Goal: Task Accomplishment & Management: Complete application form

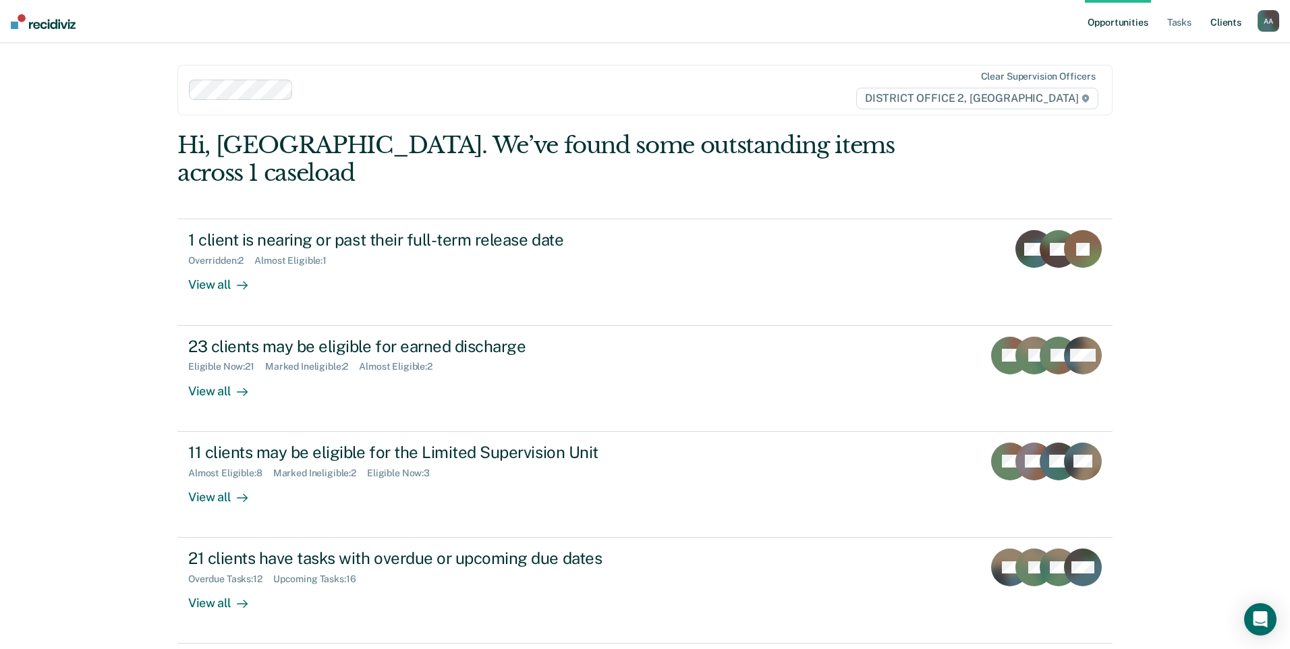
click at [1219, 32] on link "Client s" at bounding box center [1226, 21] width 36 height 43
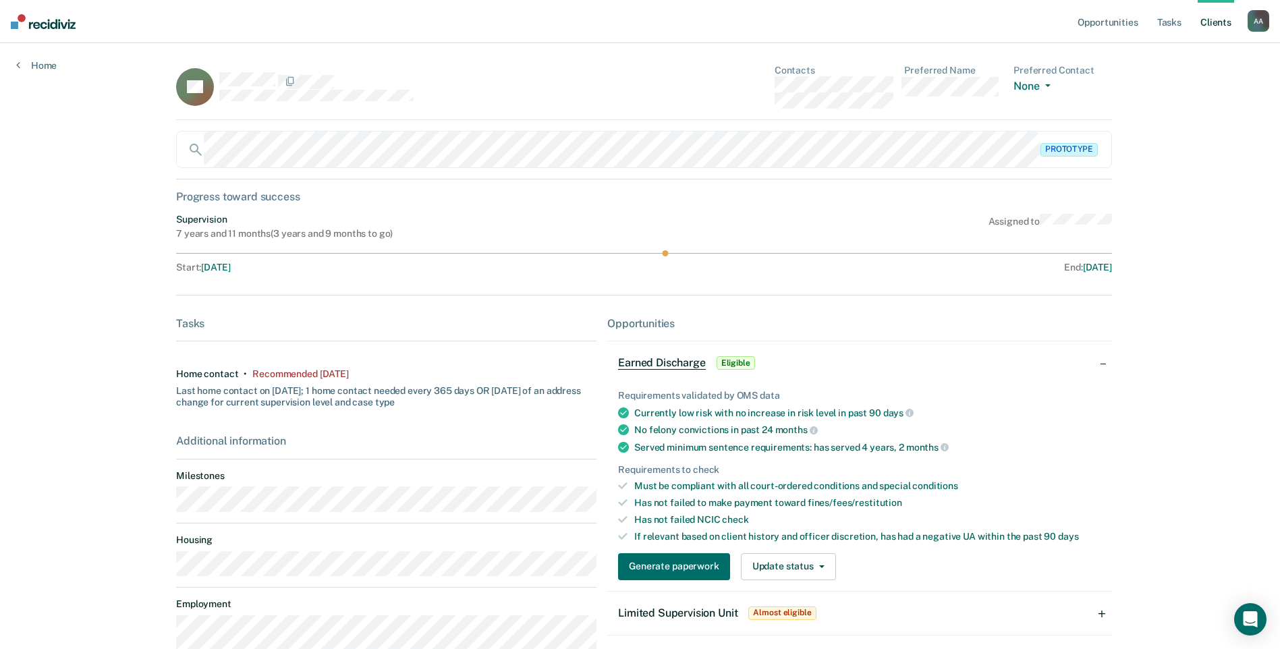
scroll to position [168, 0]
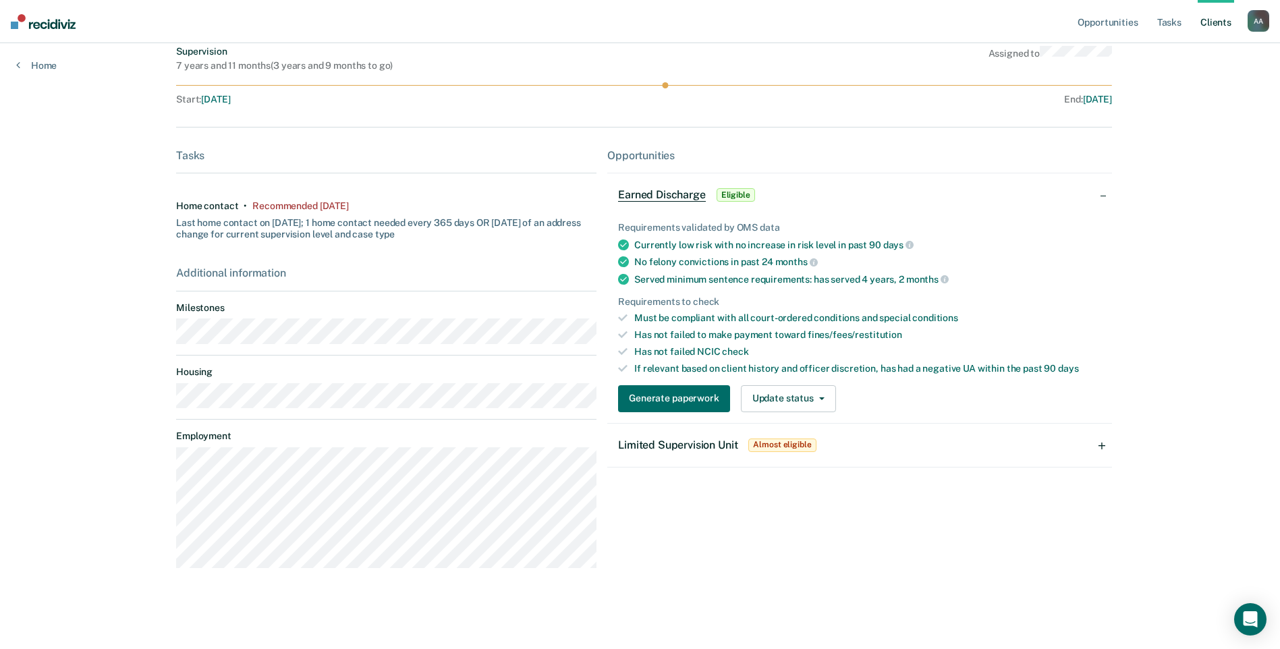
click at [674, 441] on span "Limited Supervision Unit" at bounding box center [677, 445] width 119 height 13
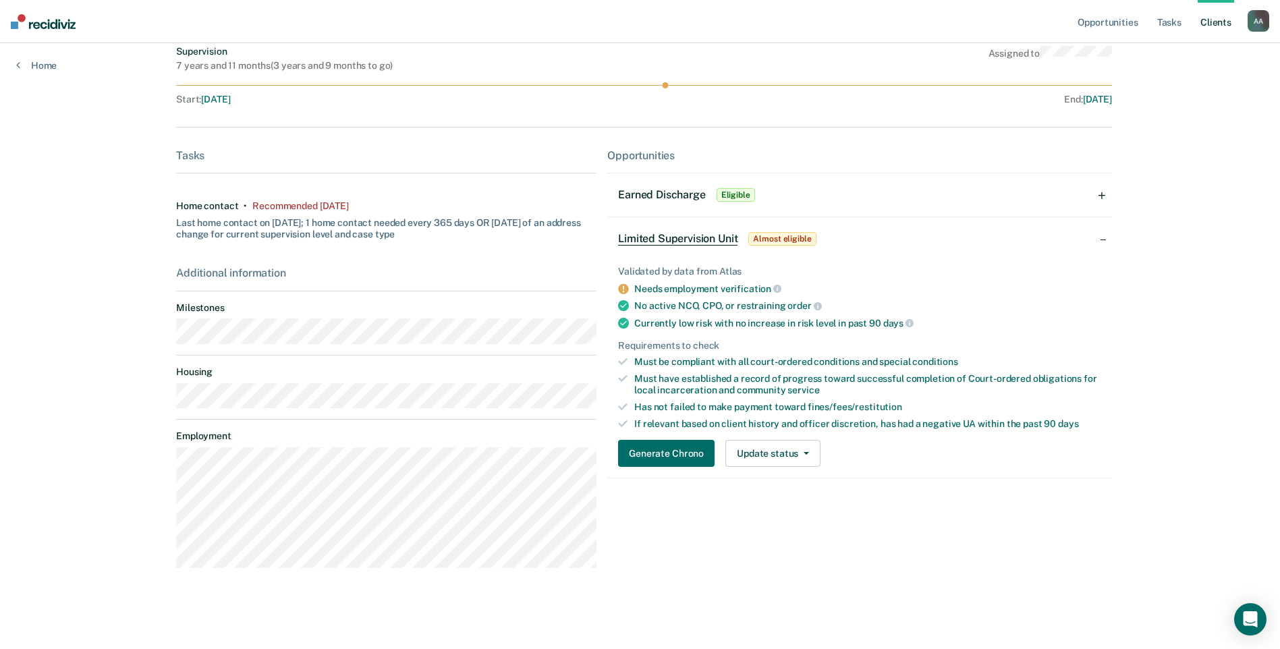
click at [672, 202] on div "Earned Discharge Eligible" at bounding box center [688, 195] width 140 height 22
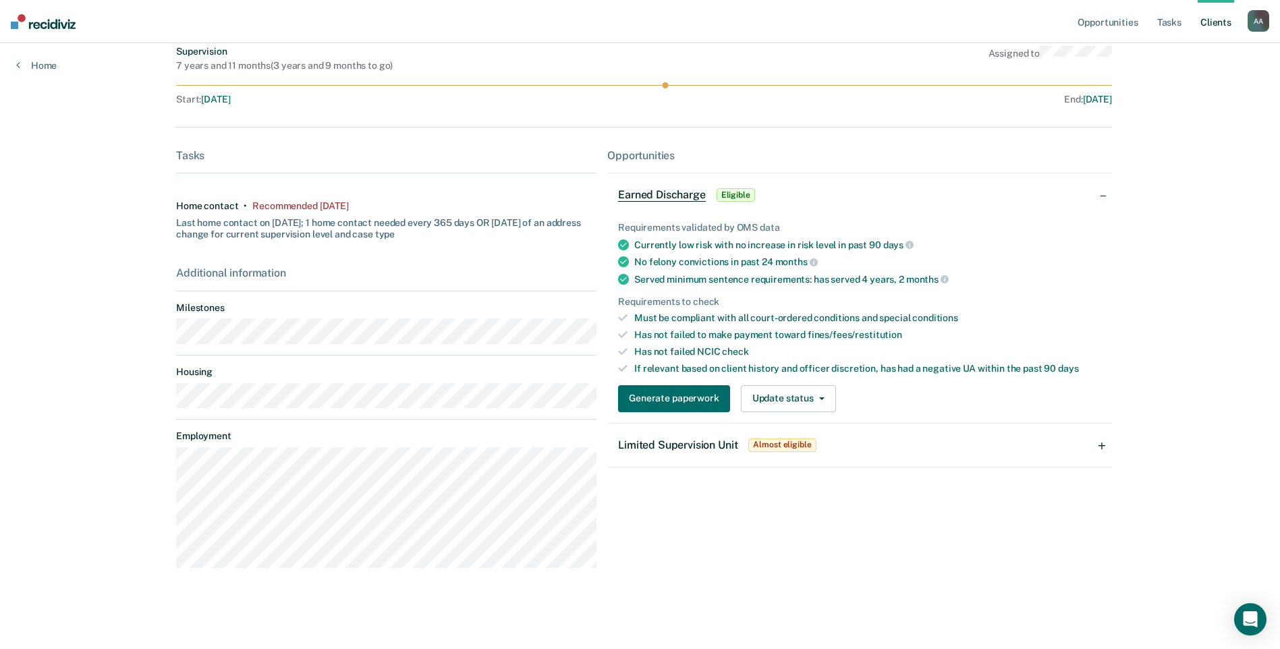
click at [706, 445] on span "Limited Supervision Unit" at bounding box center [677, 445] width 119 height 13
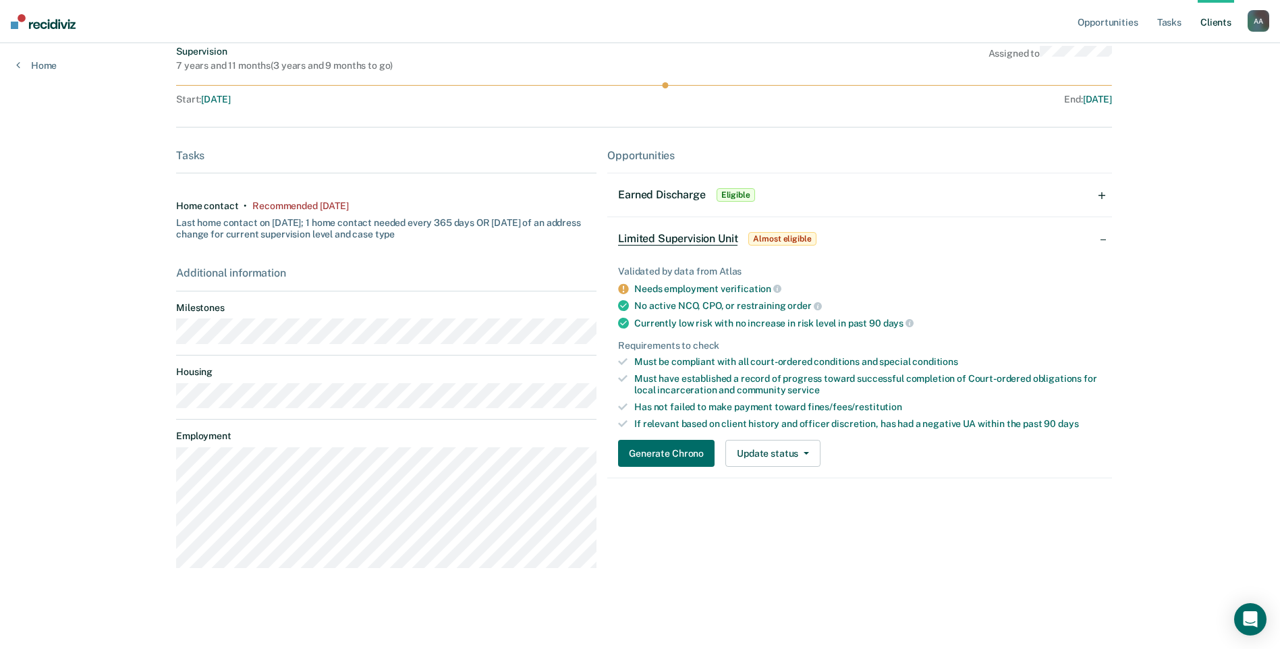
click at [647, 192] on span "Earned Discharge" at bounding box center [661, 194] width 87 height 13
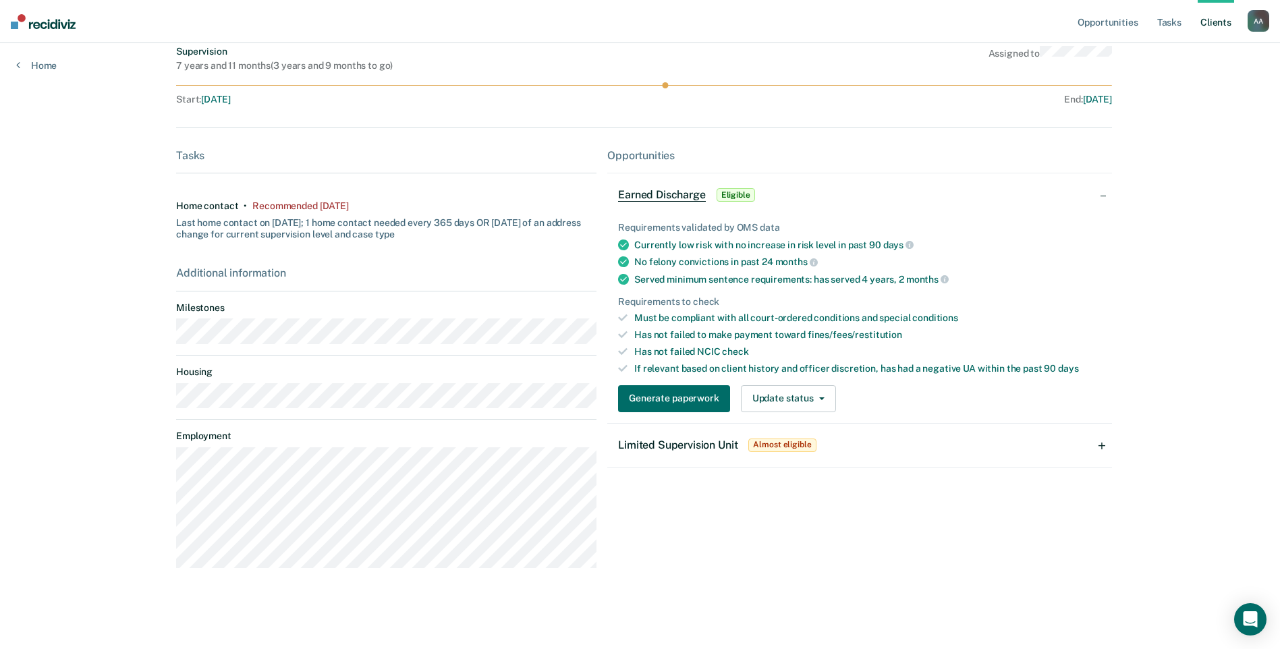
click at [687, 451] on span "Limited Supervision Unit" at bounding box center [677, 445] width 119 height 13
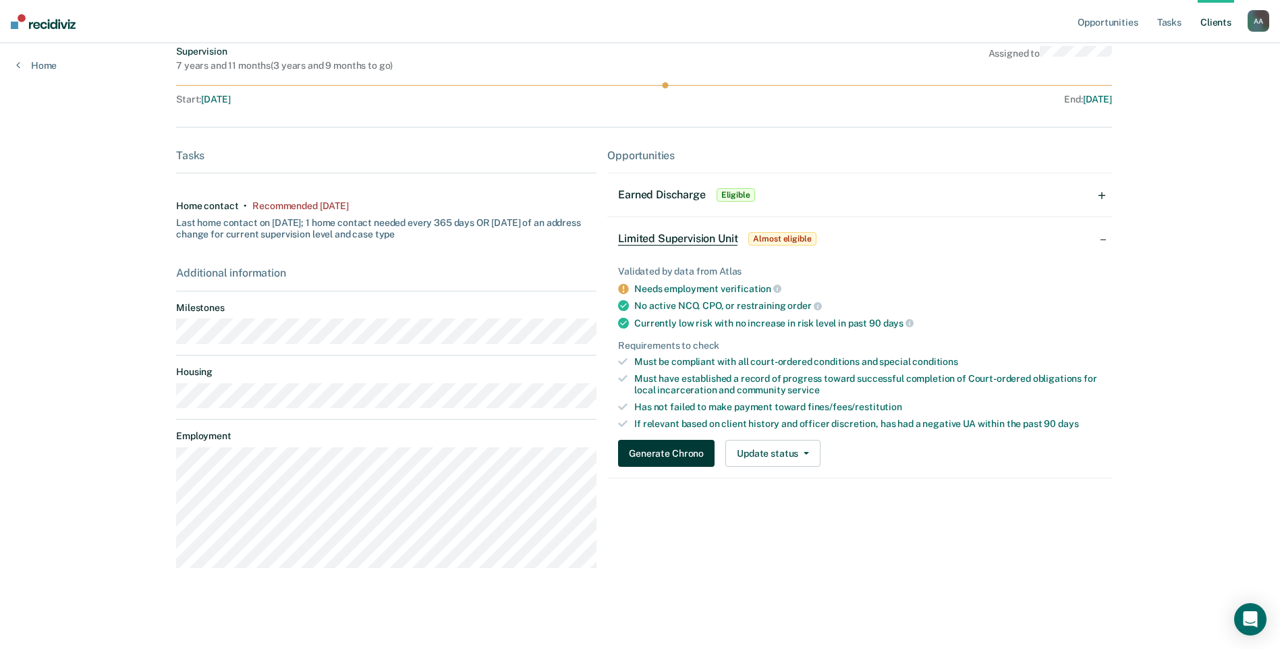
click at [670, 463] on button "Generate Chrono" at bounding box center [666, 453] width 97 height 27
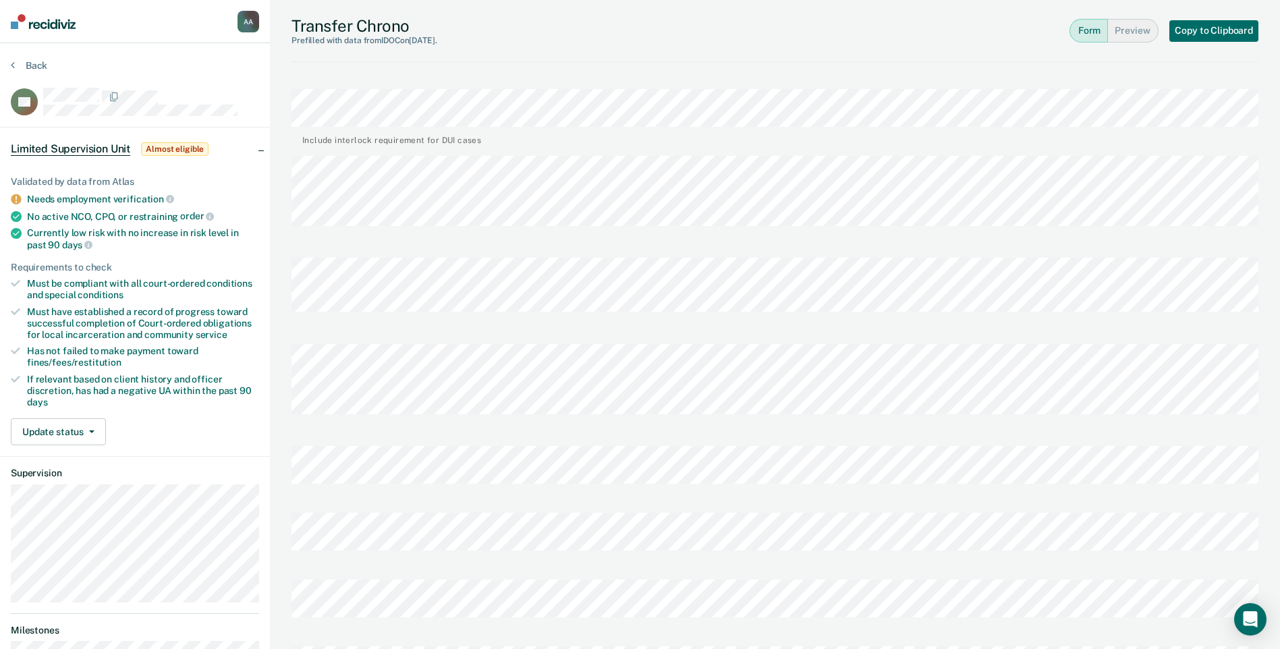
click at [504, 79] on div "Include interlock requirement for DUI cases" at bounding box center [775, 111] width 967 height 67
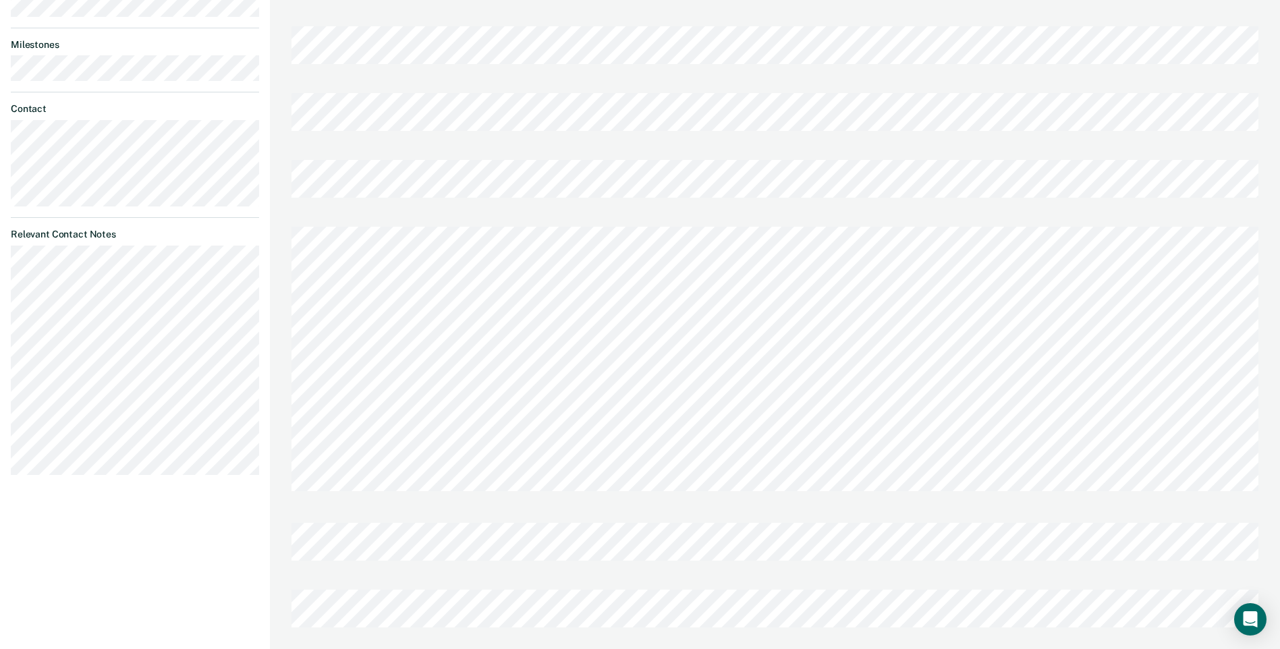
scroll to position [585, 0]
click at [1257, 483] on div at bounding box center [775, 365] width 967 height 296
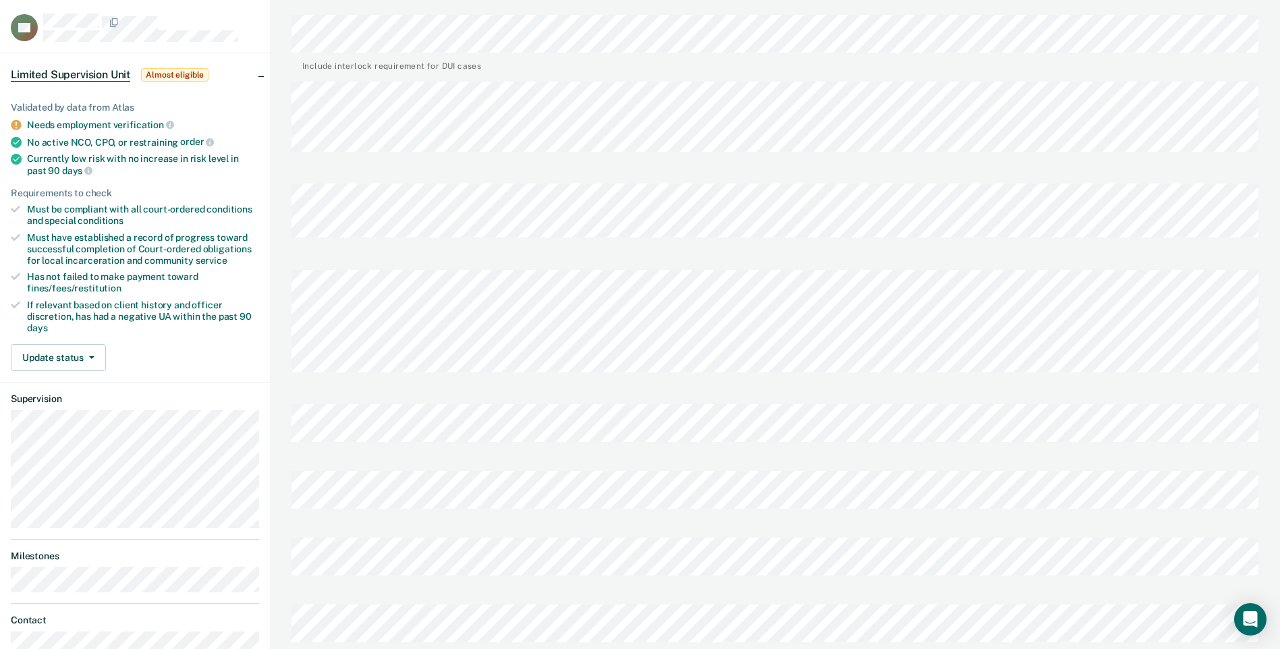
scroll to position [0, 0]
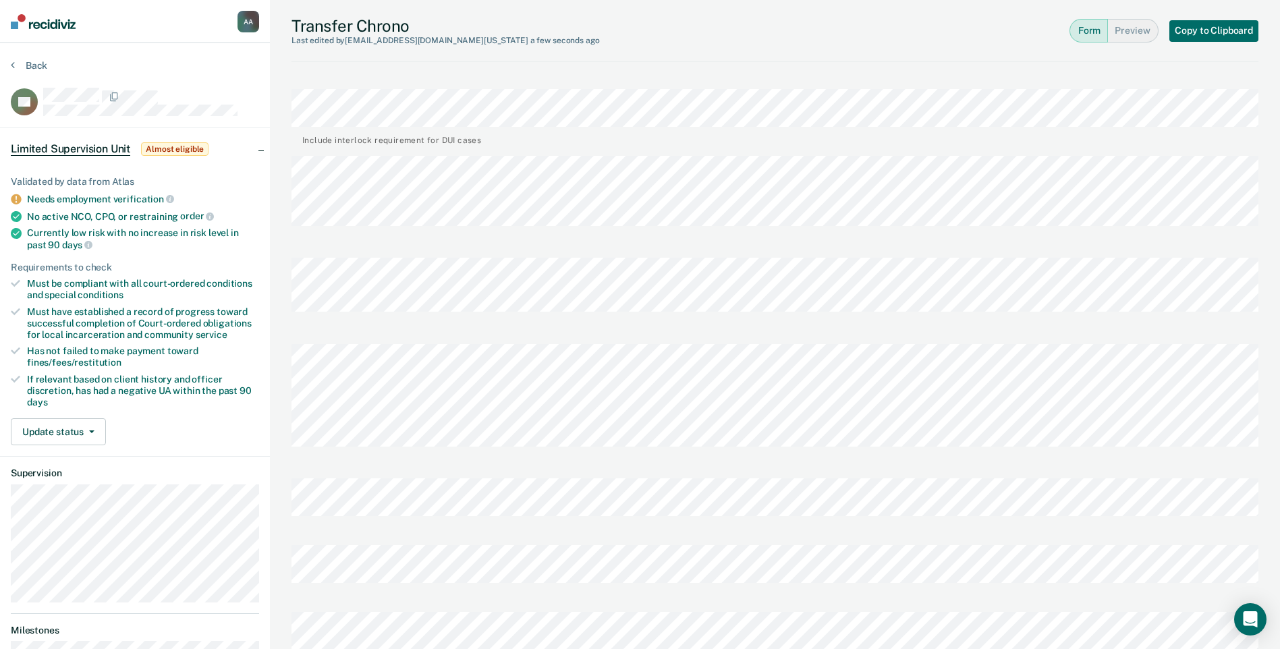
click at [597, 154] on div at bounding box center [775, 196] width 967 height 102
click at [590, 510] on div at bounding box center [775, 501] width 967 height 67
click at [1231, 32] on button "Copy to Clipboard" at bounding box center [1214, 31] width 89 height 22
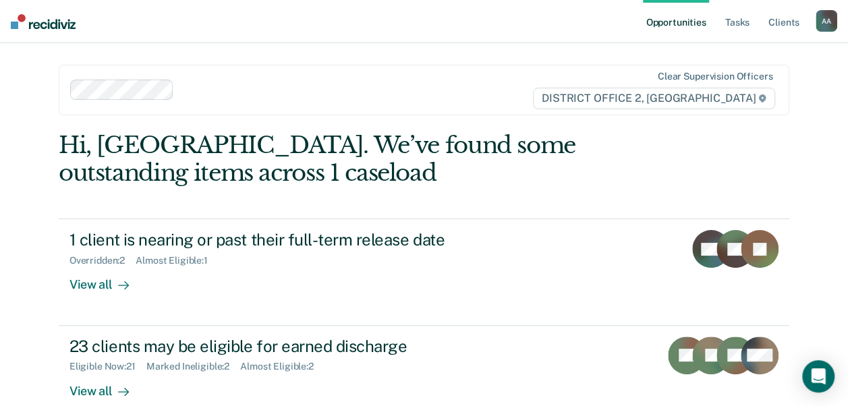
click at [717, 20] on ul "Opportunities Tasks Client s" at bounding box center [729, 21] width 173 height 43
click at [729, 24] on link "Tasks" at bounding box center [738, 21] width 30 height 43
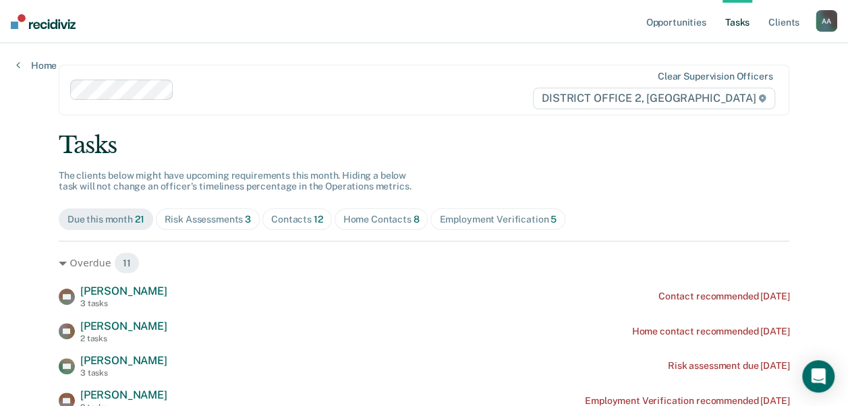
click at [394, 217] on div "Home Contacts 8" at bounding box center [382, 219] width 76 height 11
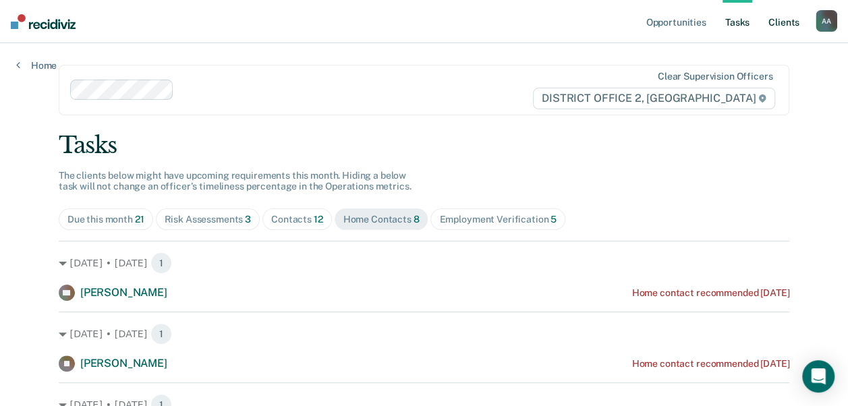
click at [787, 27] on link "Client s" at bounding box center [784, 21] width 36 height 43
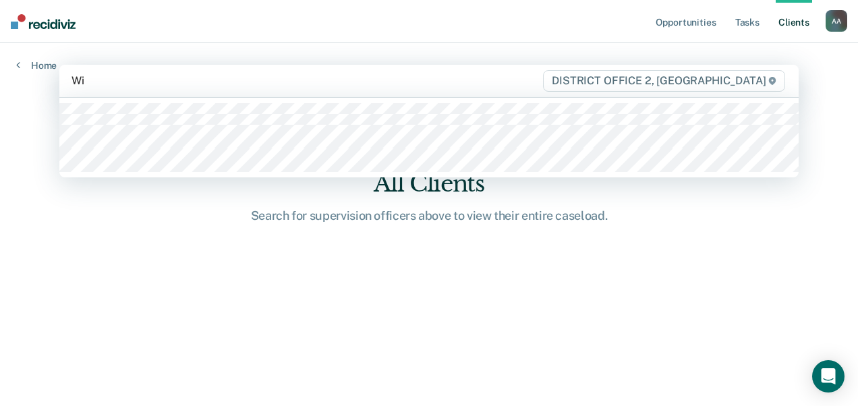
type input "Wil"
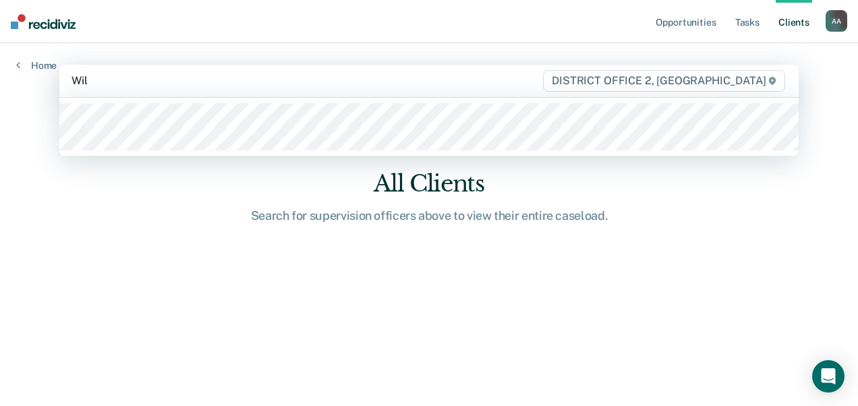
type input "Wilc"
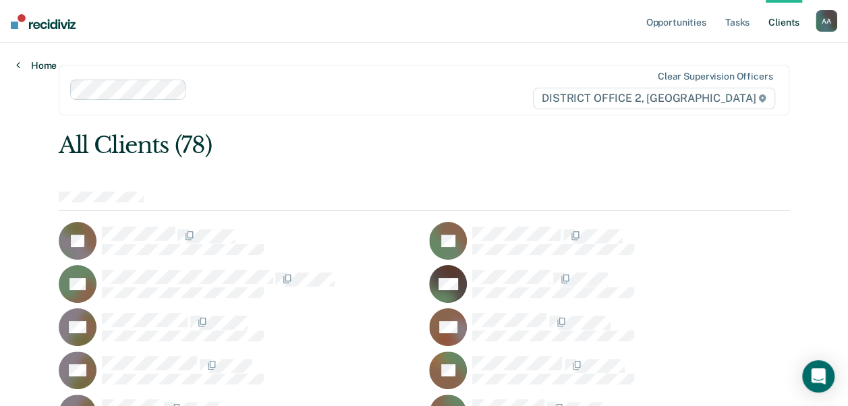
click at [36, 66] on link "Home" at bounding box center [36, 65] width 40 height 12
